Goal: Find specific page/section: Find specific page/section

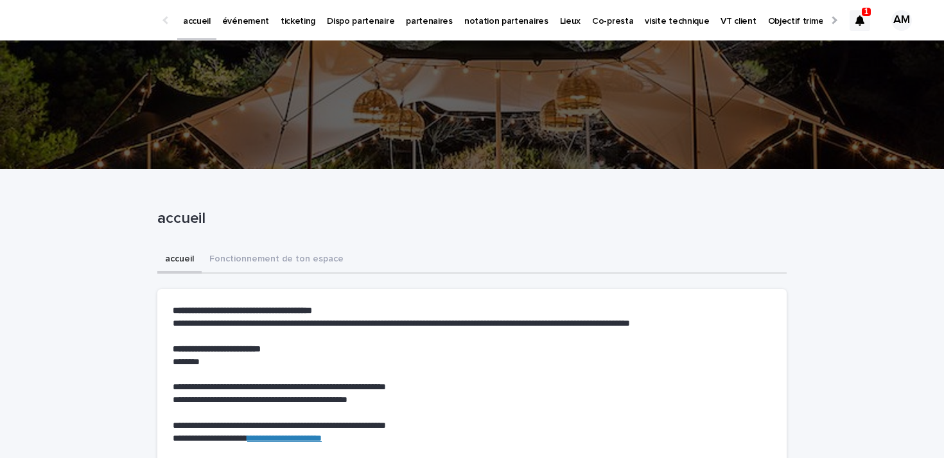
click at [860, 24] on icon at bounding box center [860, 20] width 9 height 10
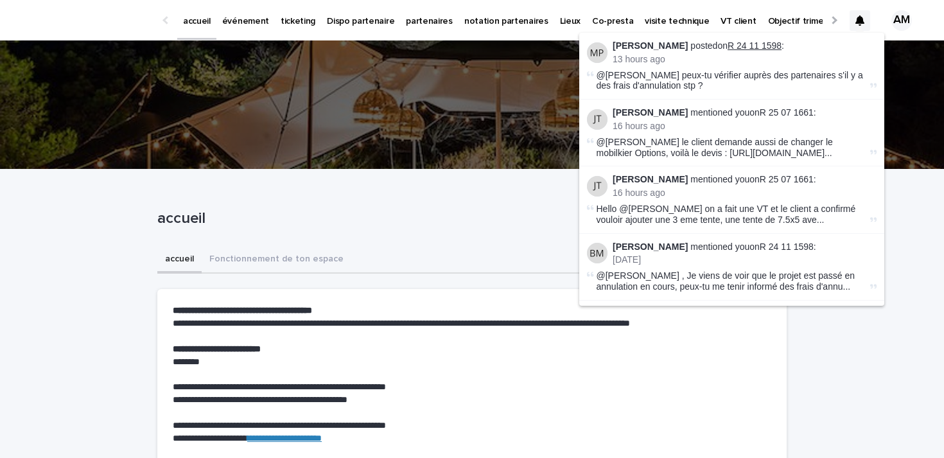
click at [745, 44] on link "R 24 11 1598" at bounding box center [755, 45] width 54 height 10
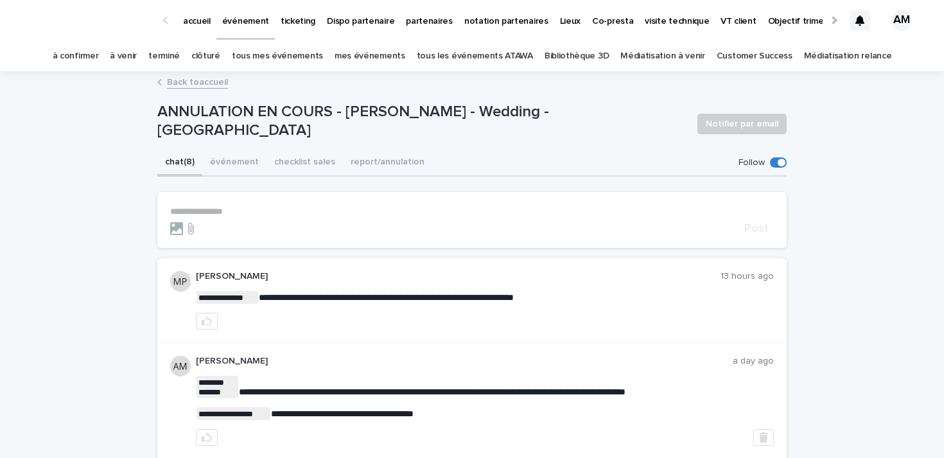
click at [861, 17] on icon at bounding box center [860, 20] width 9 height 10
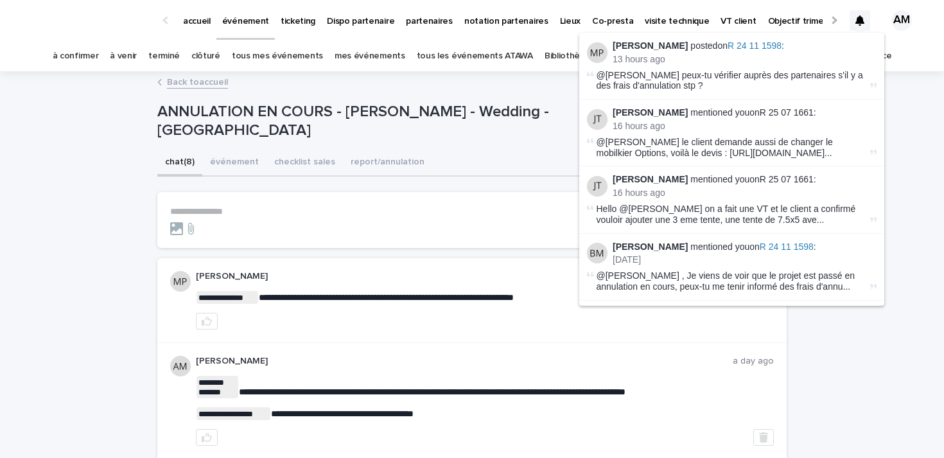
click at [861, 17] on icon at bounding box center [860, 20] width 9 height 10
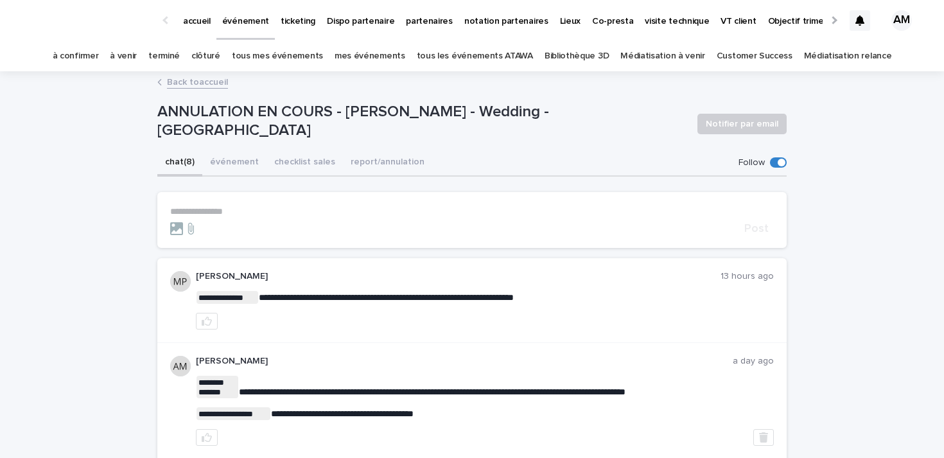
click at [190, 25] on p "accueil" at bounding box center [197, 13] width 28 height 27
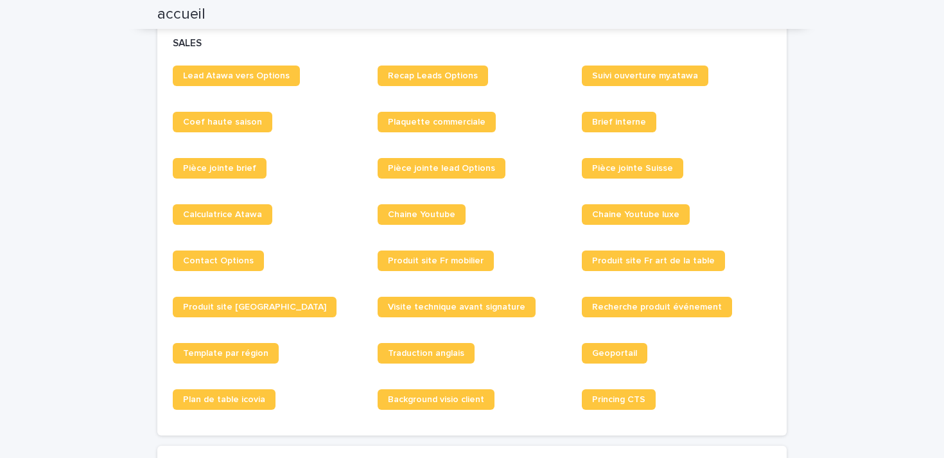
scroll to position [993, 0]
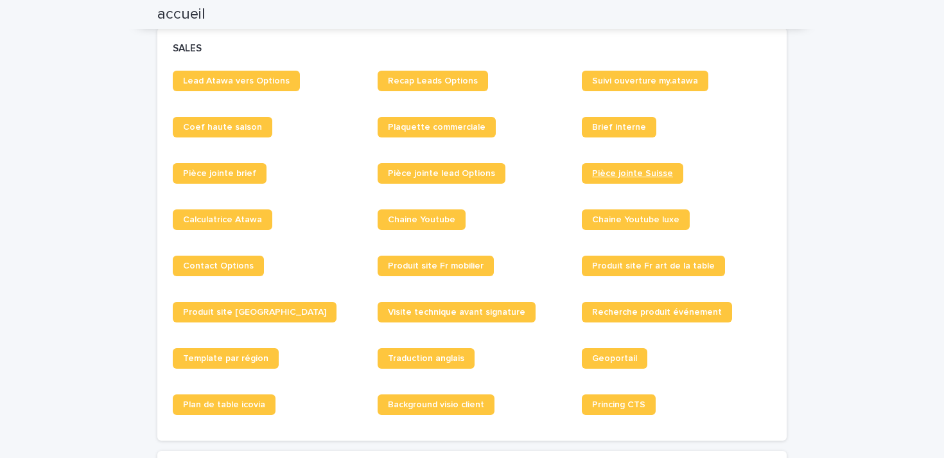
click at [612, 174] on span "Pièce jointe Suisse" at bounding box center [632, 173] width 81 height 9
click at [241, 174] on span "Pièce jointe brief" at bounding box center [219, 173] width 73 height 9
